Goal: Communication & Community: Answer question/provide support

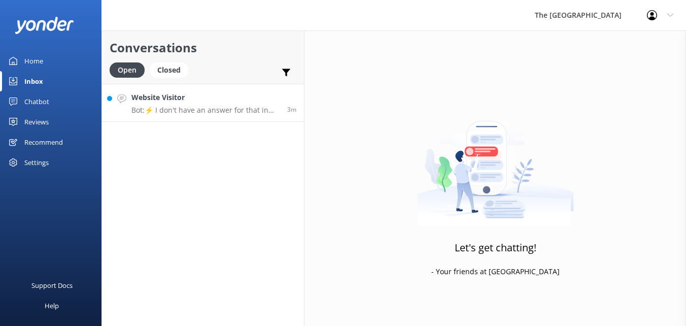
click at [201, 101] on h4 "Website Visitor" at bounding box center [205, 97] width 148 height 11
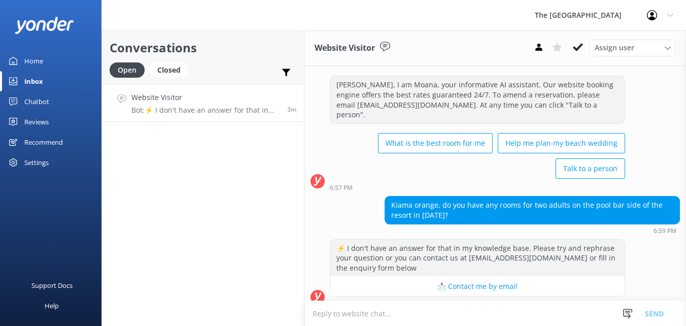
scroll to position [18, 0]
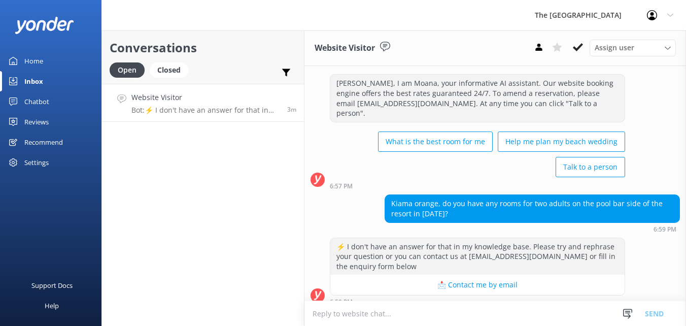
click at [443, 311] on textarea at bounding box center [495, 313] width 382 height 25
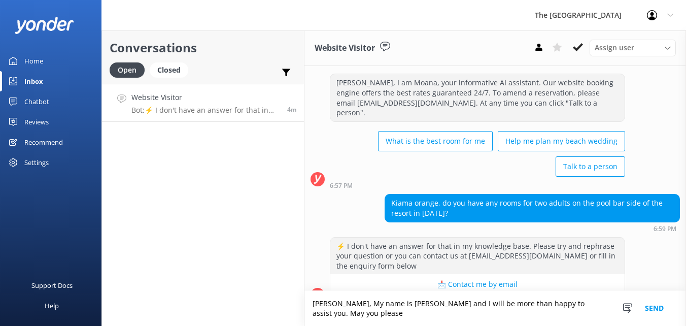
scroll to position [28, 0]
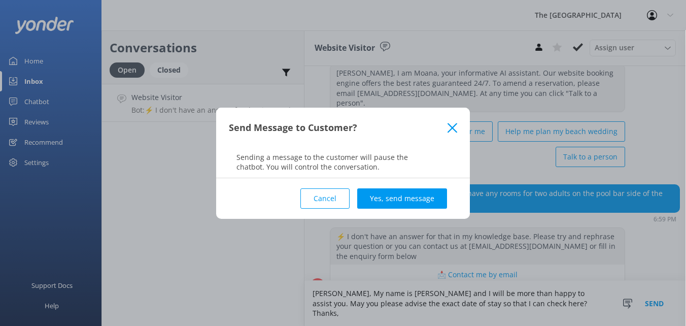
click at [454, 128] on icon at bounding box center [453, 128] width 10 height 10
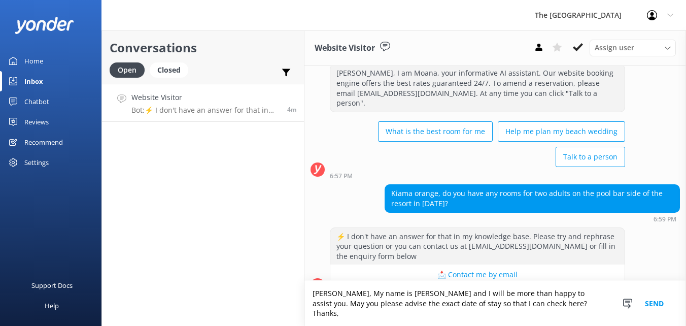
click at [549, 311] on textarea "[PERSON_NAME], My name is [PERSON_NAME] and I will be more than happy to assist…" at bounding box center [495, 303] width 382 height 45
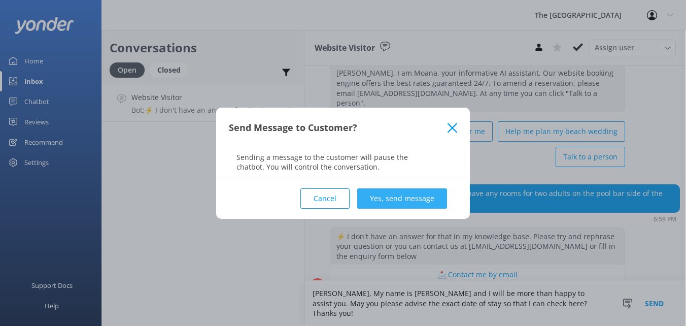
type textarea "[PERSON_NAME], My name is [PERSON_NAME] and I will be more than happy to assist…"
click at [398, 208] on button "Yes, send message" at bounding box center [402, 198] width 90 height 20
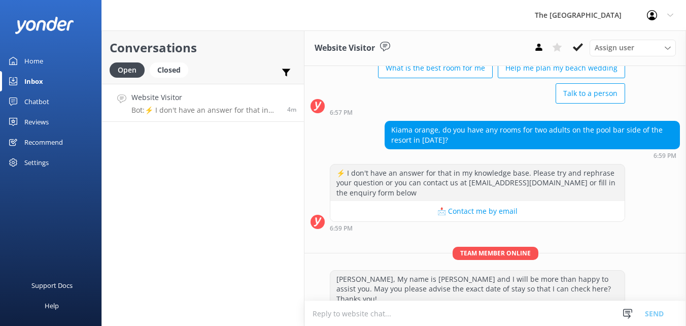
scroll to position [94, 0]
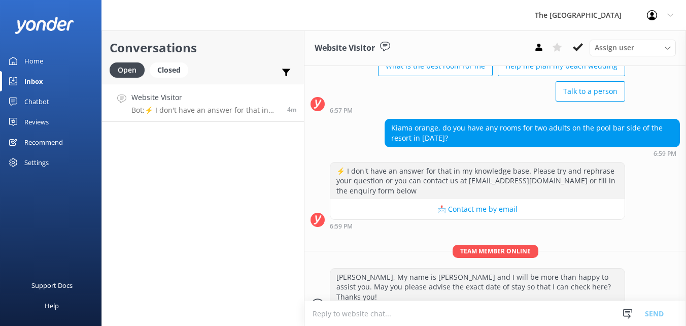
drag, startPoint x: 374, startPoint y: 174, endPoint x: 379, endPoint y: 175, distance: 5.1
click at [379, 175] on div "⚡ I don't have an answer for that in my knowledge base. Please try and rephrase…" at bounding box center [477, 180] width 294 height 37
